Goal: Task Accomplishment & Management: Manage account settings

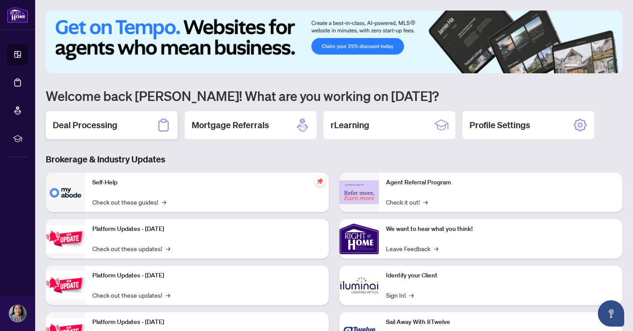
click at [99, 129] on h2 "Deal Processing" at bounding box center [85, 125] width 65 height 12
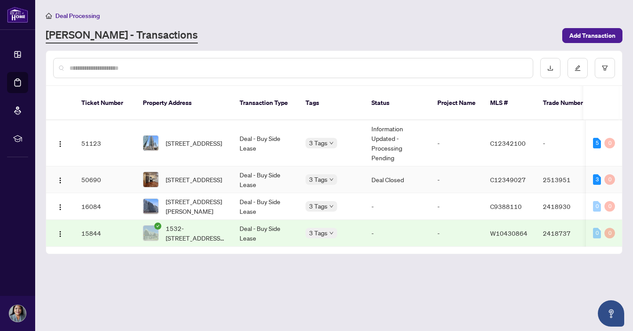
click at [258, 168] on td "Deal - Buy Side Lease" at bounding box center [266, 180] width 66 height 27
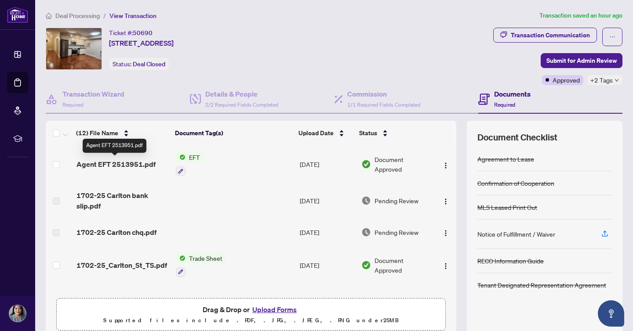
click at [129, 163] on span "Agent EFT 2513951.pdf" at bounding box center [115, 164] width 79 height 11
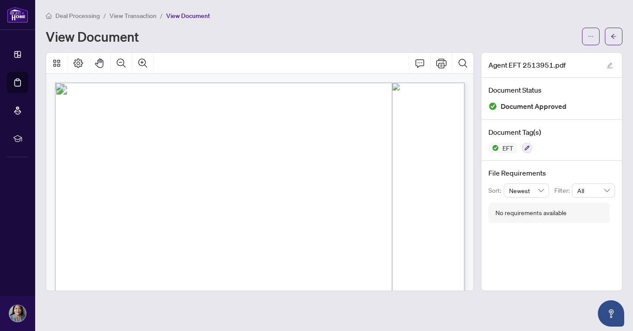
drag, startPoint x: 376, startPoint y: 109, endPoint x: 402, endPoint y: 108, distance: 26.0
click at [415, 83] on p "Right at Home Realty PAID BY E.F.T. [DATE] One Thousand Forty Five and 25/100 D…" at bounding box center [367, 83] width 624 height 0
click at [121, 14] on span "View Transaction" at bounding box center [132, 16] width 47 height 8
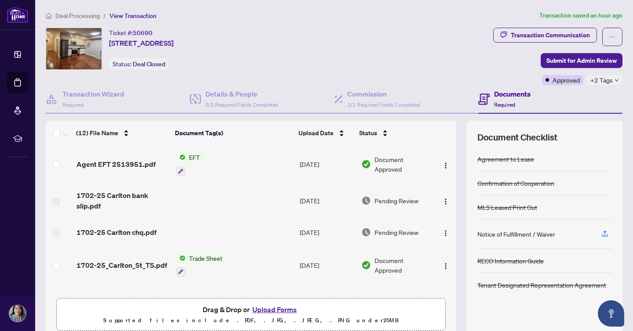
click at [280, 76] on div "Ticket #: 50690 [STREET_ADDRESS] Status: Deal Closed" at bounding box center [267, 57] width 447 height 58
click at [75, 15] on span "Deal Processing" at bounding box center [77, 16] width 44 height 8
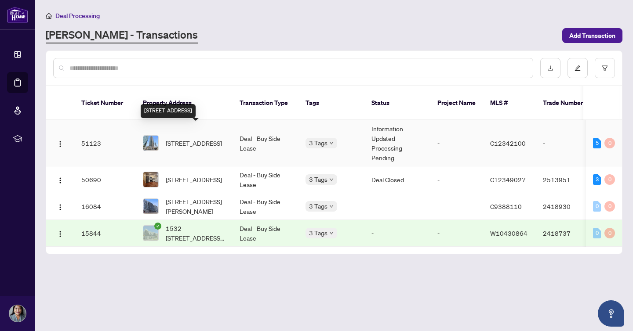
click at [184, 138] on span "[STREET_ADDRESS]" at bounding box center [194, 143] width 56 height 10
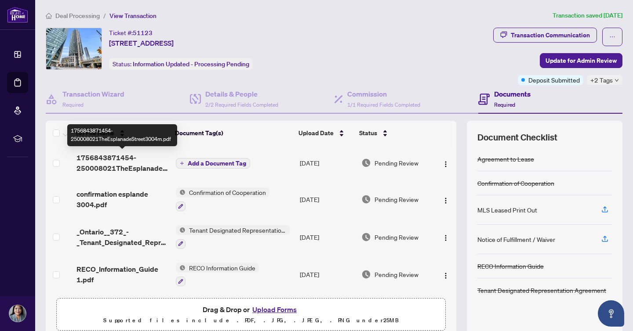
click at [126, 165] on span "1756843871454-250008021TheEsplanadeStreet3004m.pdf" at bounding box center [122, 163] width 92 height 21
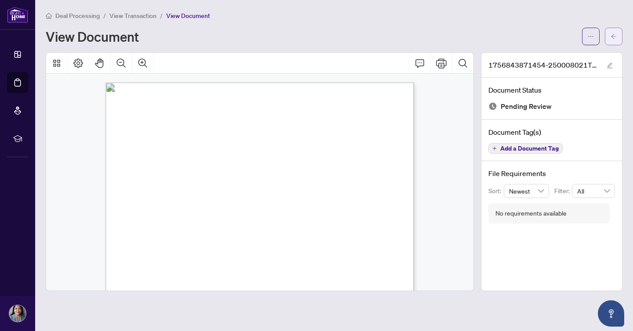
click at [612, 40] on span "button" at bounding box center [613, 36] width 6 height 14
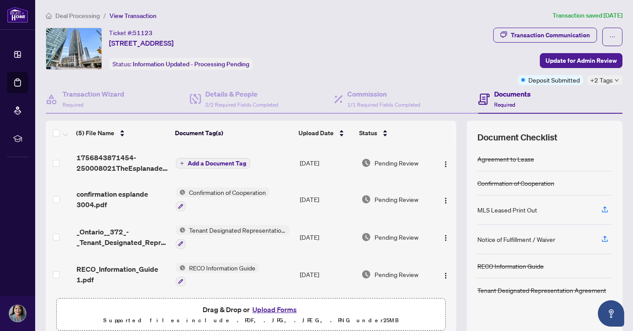
click at [608, 82] on span "+2 Tags" at bounding box center [601, 80] width 22 height 10
click at [355, 67] on div "Ticket #: 51123 [STREET_ADDRESS] Status: Information Updated - Processing Pendi…" at bounding box center [268, 49] width 444 height 42
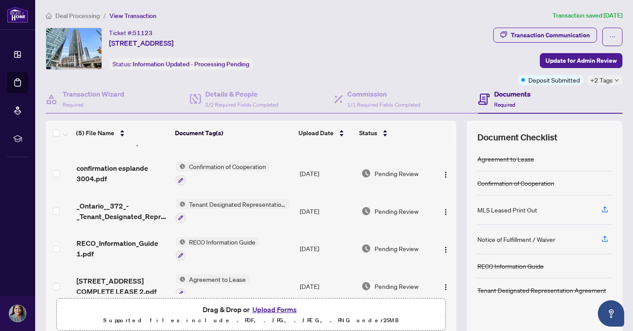
scroll to position [39, 0]
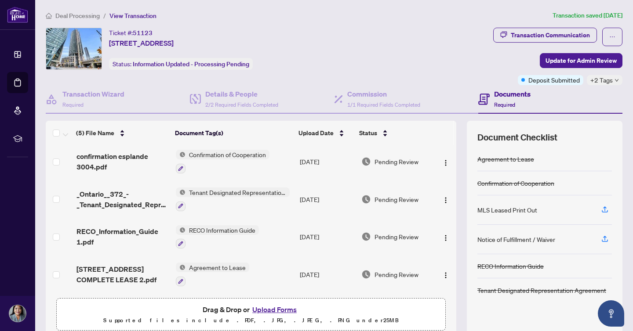
click at [426, 37] on div "Ticket #: 51123 [STREET_ADDRESS] Status: Information Updated - Processing Pendi…" at bounding box center [268, 49] width 444 height 42
click at [78, 18] on span "Deal Processing" at bounding box center [77, 16] width 44 height 8
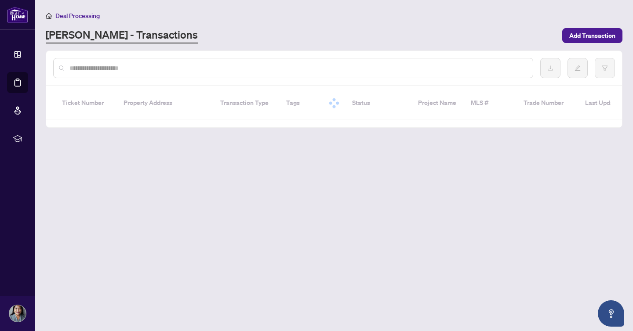
click at [362, 23] on div "Deal Processing [PERSON_NAME] - Transactions Add Transaction" at bounding box center [334, 27] width 577 height 33
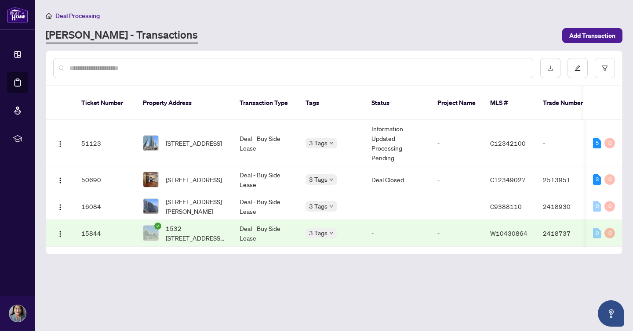
click at [230, 23] on div "Deal Processing [PERSON_NAME] - Transactions Add Transaction" at bounding box center [334, 27] width 577 height 33
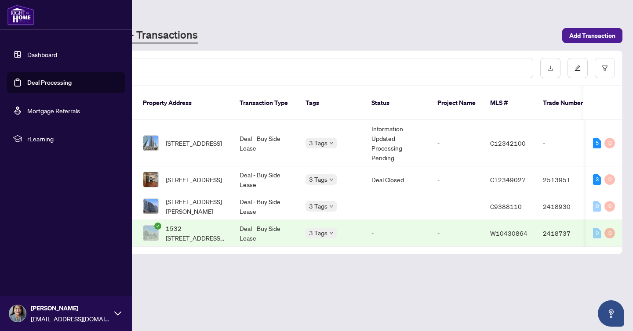
click at [128, 316] on div "[PERSON_NAME] [EMAIL_ADDRESS][DOMAIN_NAME]" at bounding box center [66, 313] width 132 height 35
click at [44, 261] on span "Logout" at bounding box center [35, 261] width 20 height 14
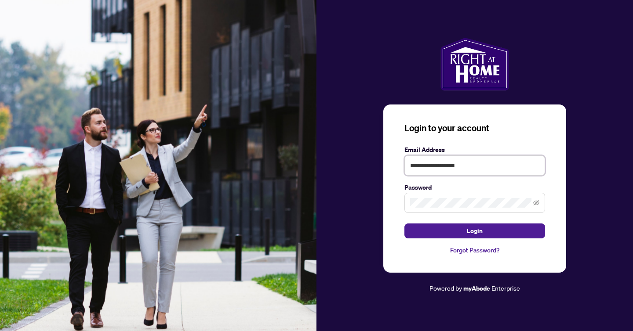
click at [446, 162] on input "**********" at bounding box center [474, 166] width 141 height 20
type input "**********"
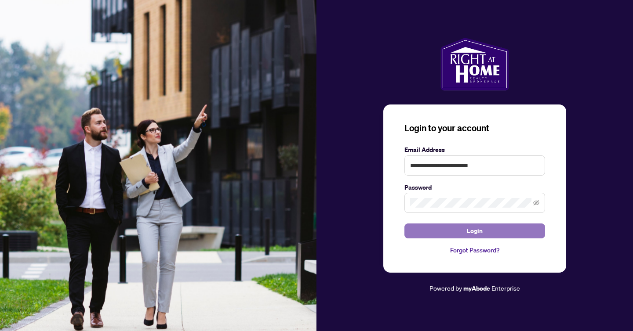
click at [467, 227] on span "Login" at bounding box center [475, 231] width 16 height 14
